Goal: Transaction & Acquisition: Purchase product/service

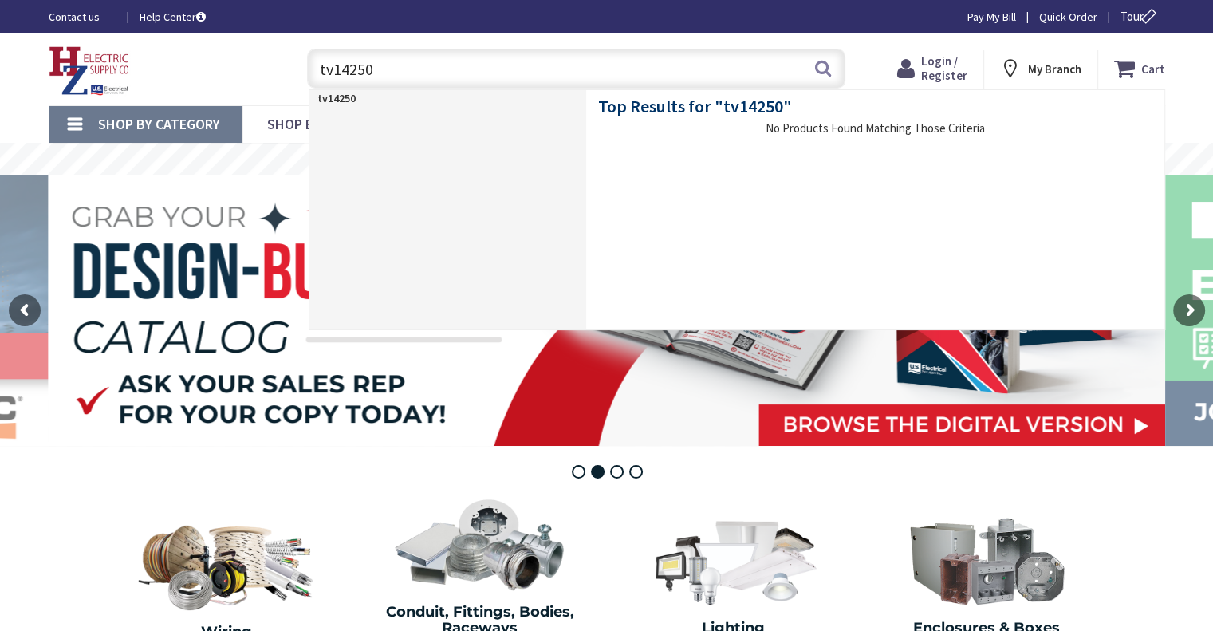
click at [350, 69] on input "tv14250" at bounding box center [576, 69] width 538 height 40
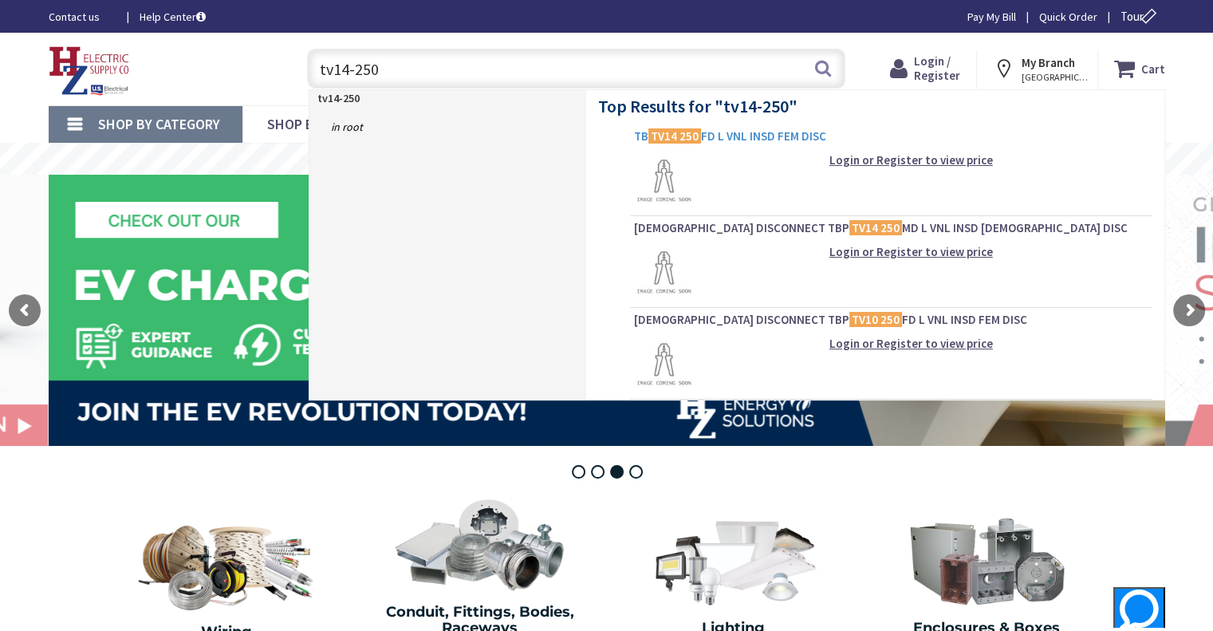
type input "tv14-250"
click at [735, 136] on span "TB TV14 250 FD L VNL INSD FEM DISC" at bounding box center [891, 136] width 514 height 16
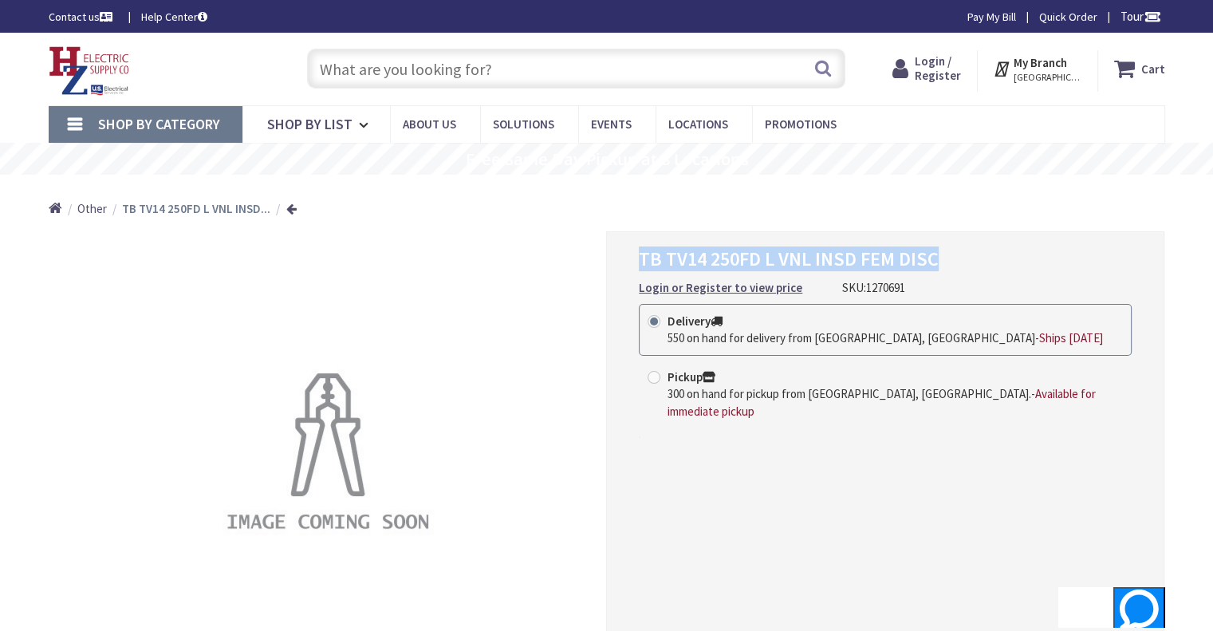
drag, startPoint x: 942, startPoint y: 258, endPoint x: 635, endPoint y: 266, distance: 307.1
click at [635, 266] on div "TB TV14 250FD L VNL INSD FEM DISC Login or Register to view price SKU: 1270691 …" at bounding box center [885, 462] width 558 height 462
copy span "TB TV14 250FD L VNL INSD FEM DISC"
click at [434, 69] on input "text" at bounding box center [576, 69] width 538 height 40
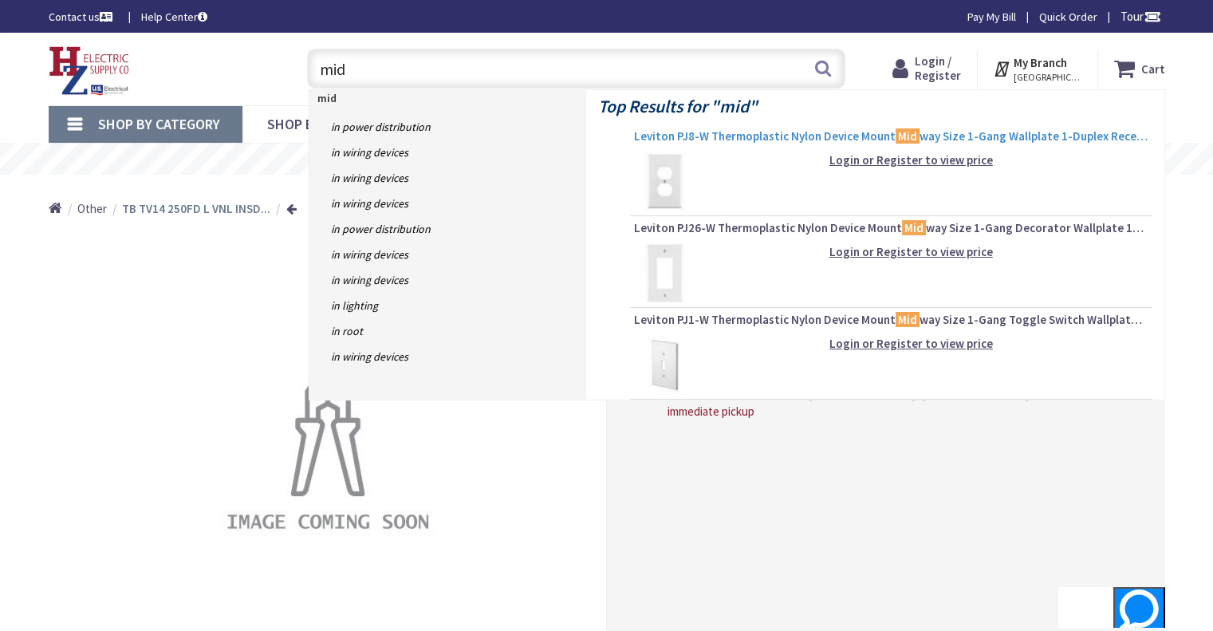
type input "mid"
click at [738, 139] on span "Leviton PJ8-W Thermoplastic Nylon Device Mount Mid way Size 1-Gang Wallplate 1-…" at bounding box center [891, 136] width 514 height 16
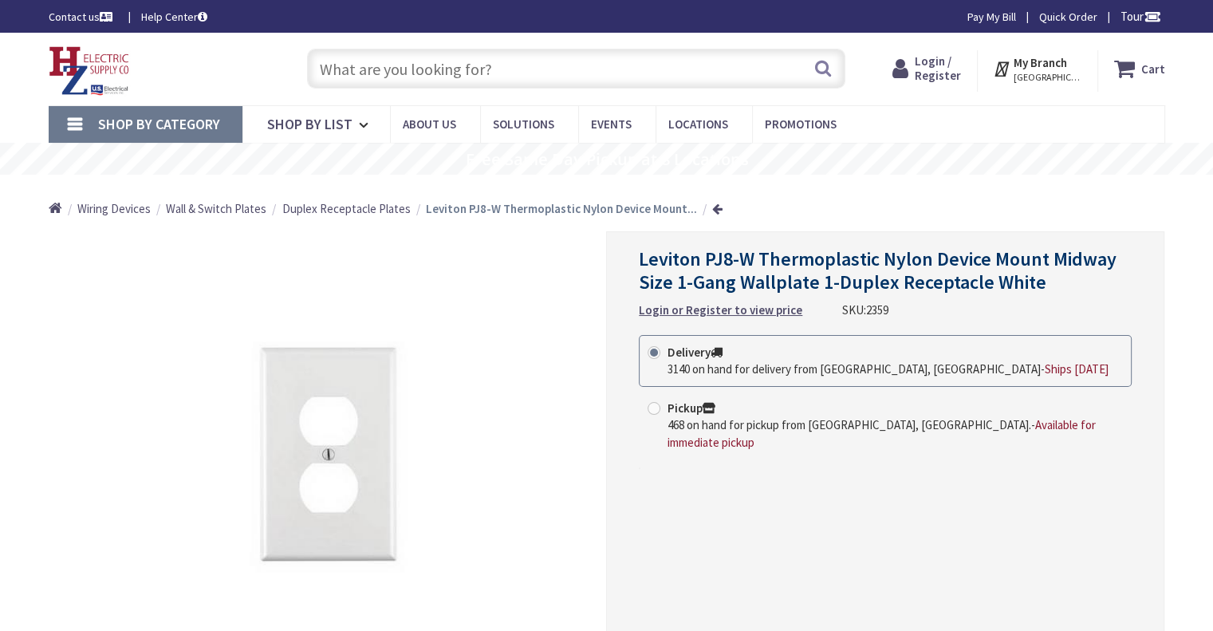
click at [518, 76] on input "text" at bounding box center [576, 69] width 538 height 40
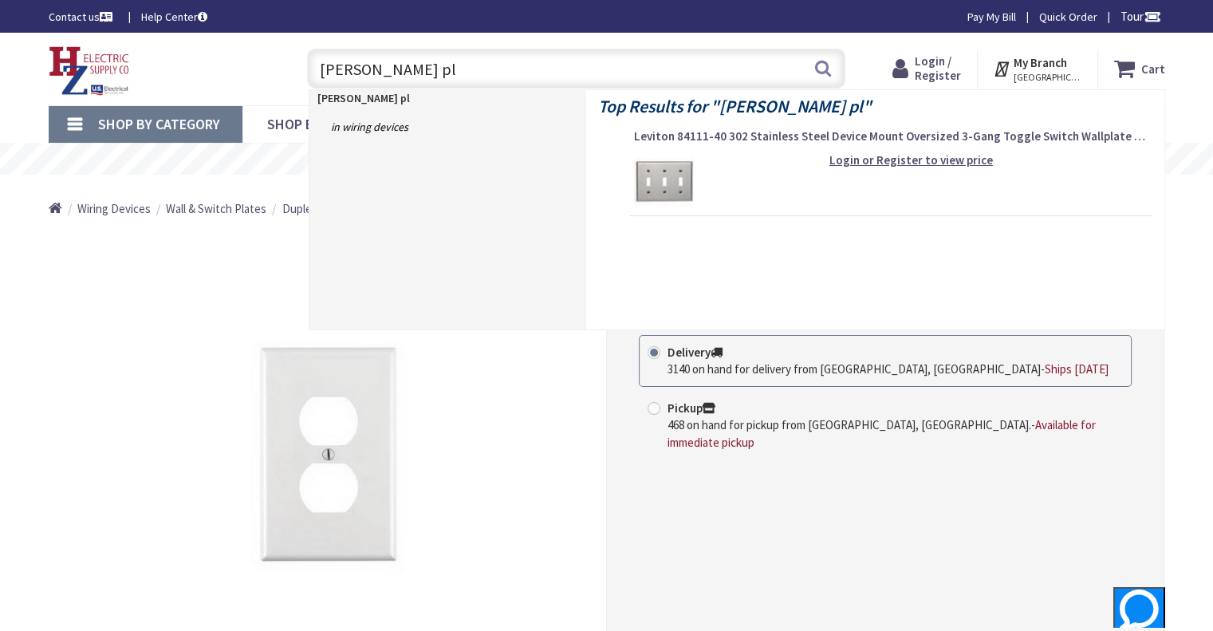
type input "lev jumbo pl"
